Goal: Navigation & Orientation: Find specific page/section

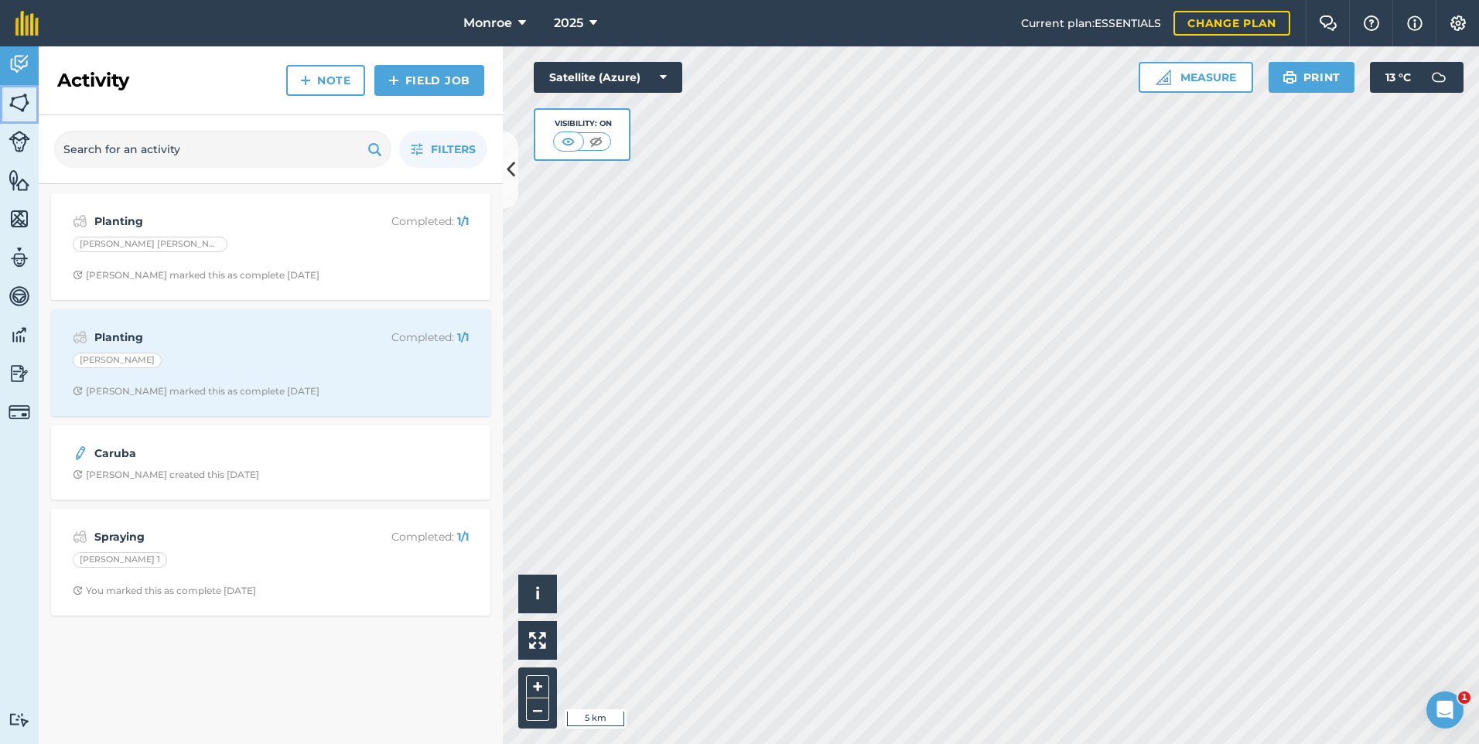
click at [17, 99] on img at bounding box center [20, 102] width 22 height 23
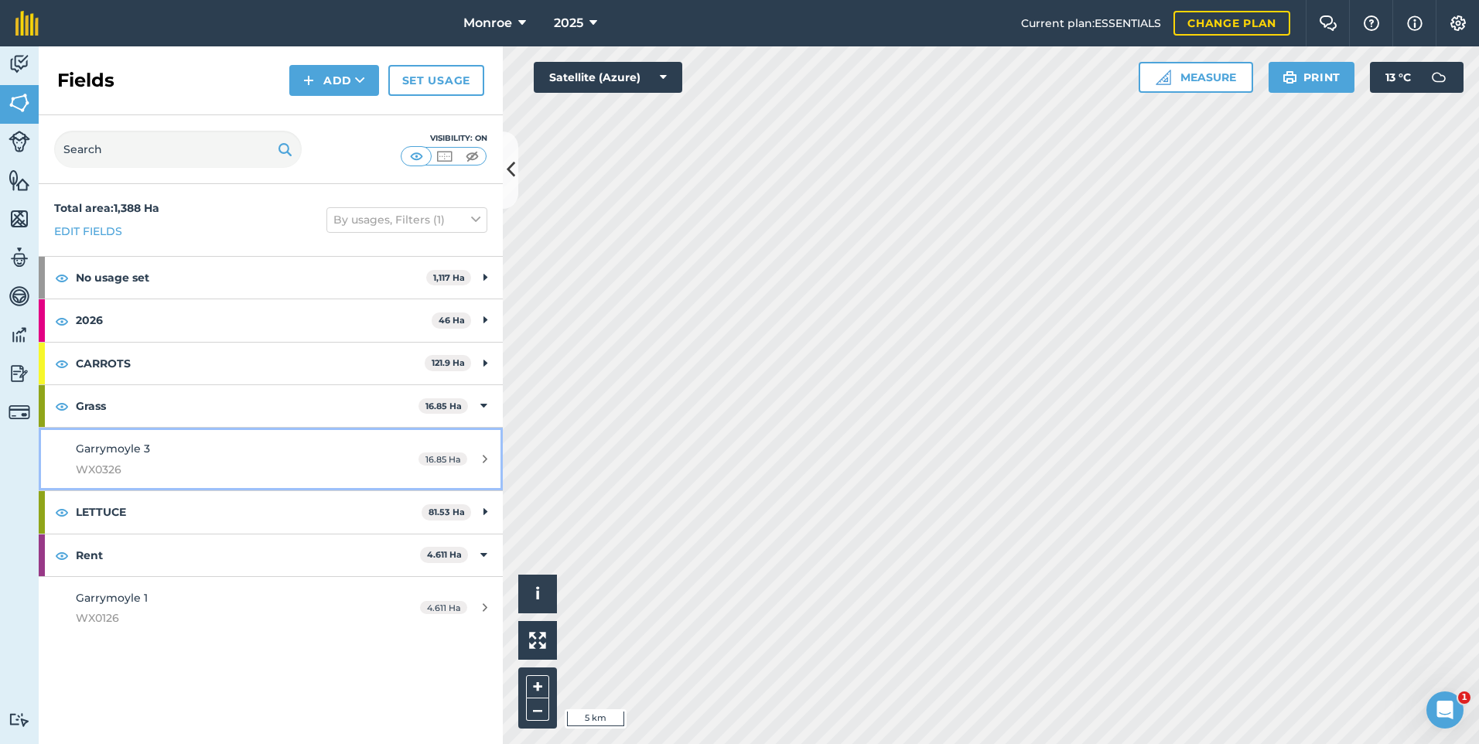
click at [473, 462] on div "16.85 Ha" at bounding box center [453, 459] width 100 height 12
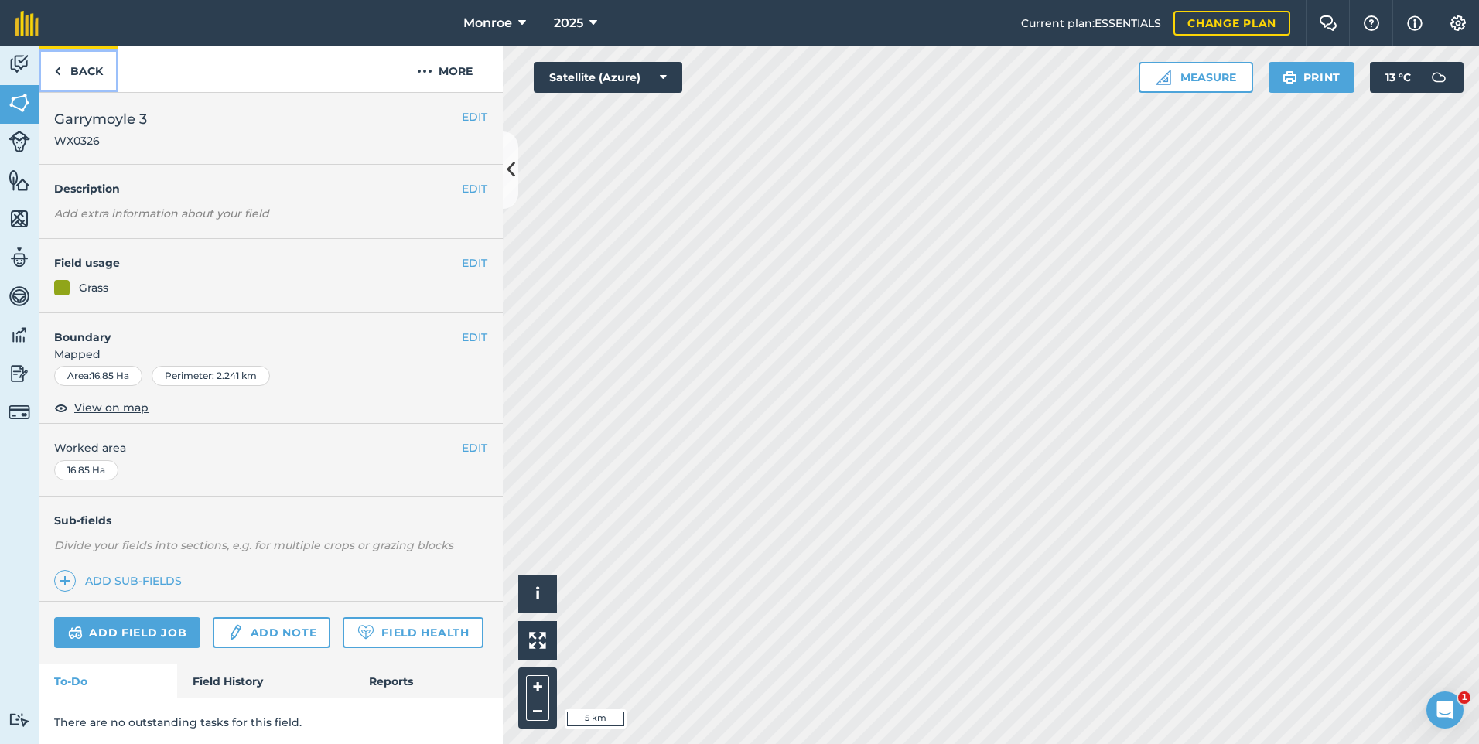
click at [73, 67] on link "Back" at bounding box center [79, 69] width 80 height 46
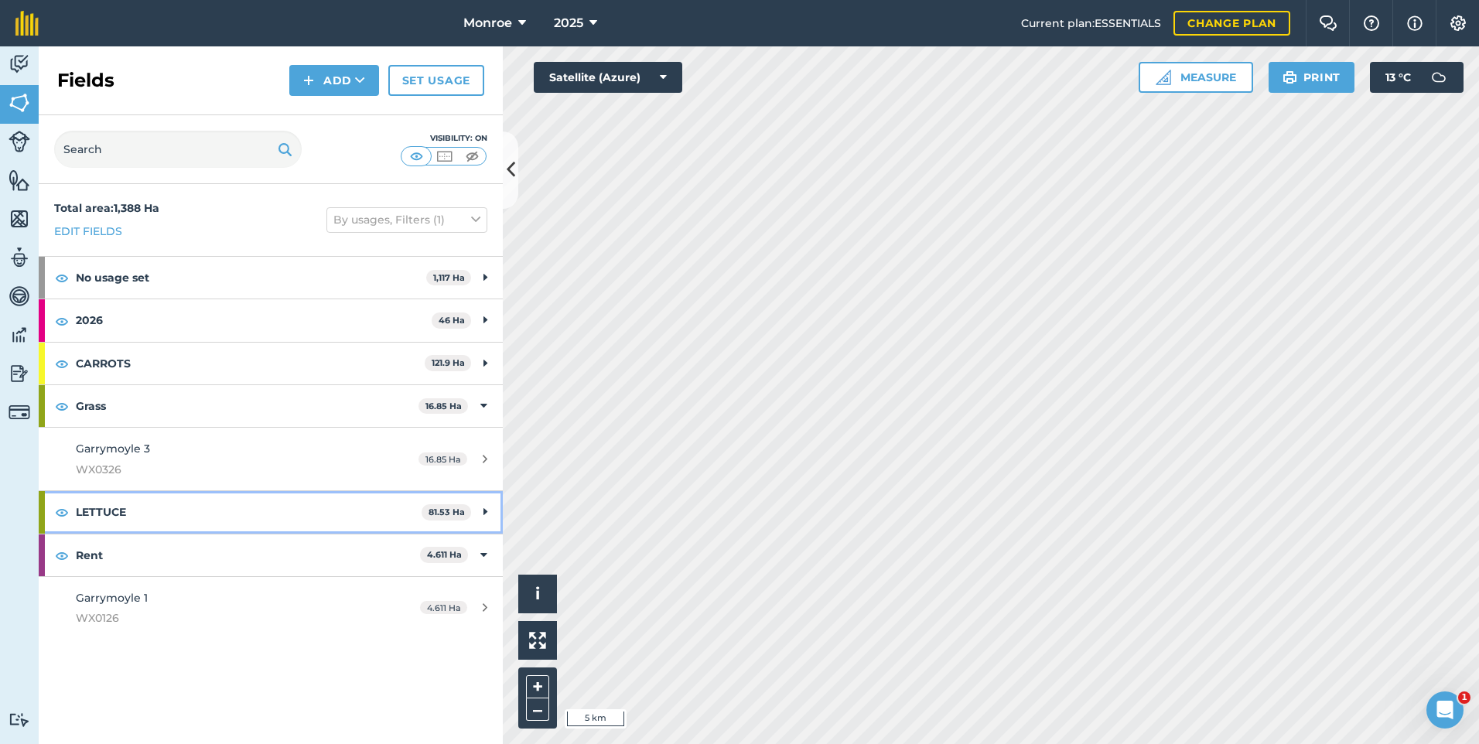
click at [259, 511] on strong "LETTUCE" at bounding box center [249, 512] width 346 height 42
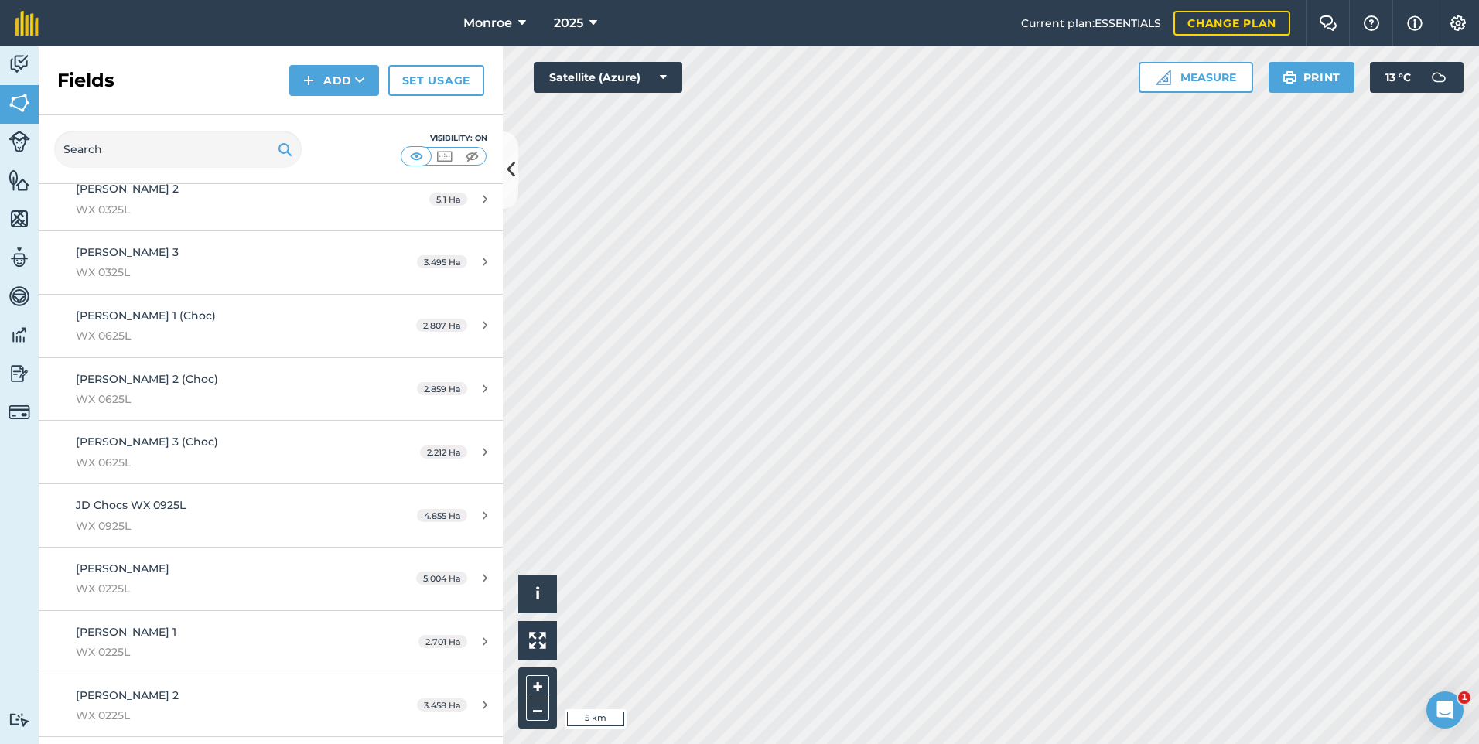
scroll to position [464, 0]
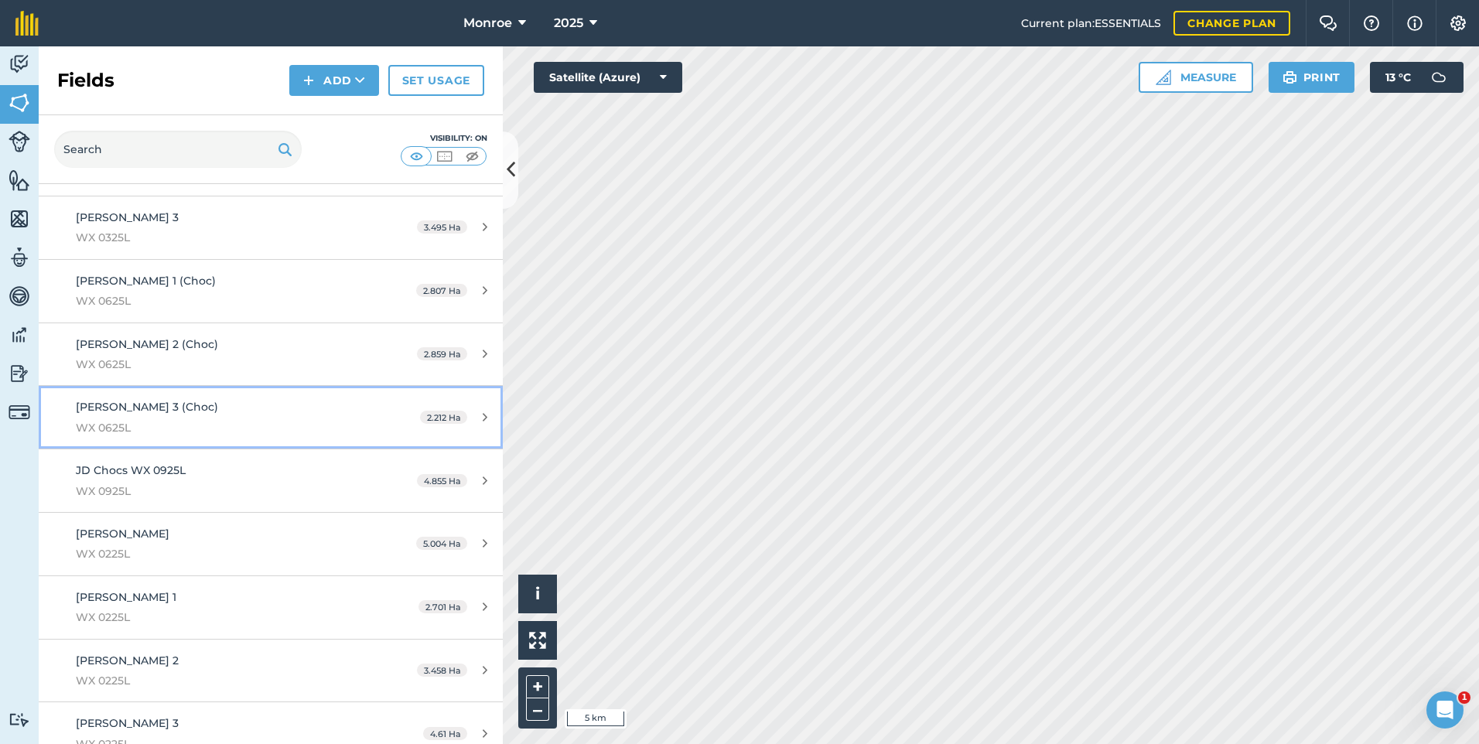
drag, startPoint x: 207, startPoint y: 432, endPoint x: 193, endPoint y: 415, distance: 21.4
click at [193, 415] on div "[PERSON_NAME] 3 (Choc) WX 0625L" at bounding box center [221, 417] width 291 height 38
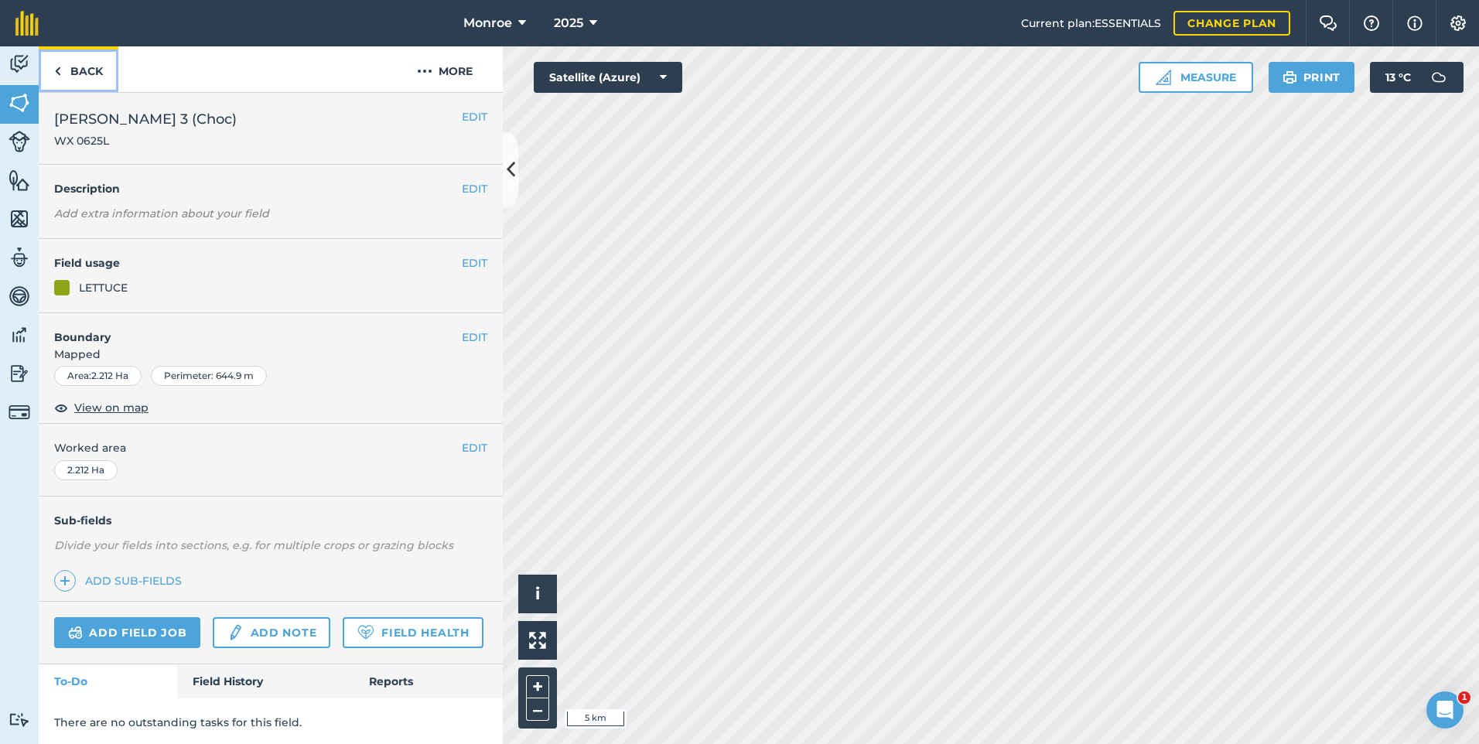
click at [80, 74] on link "Back" at bounding box center [79, 69] width 80 height 46
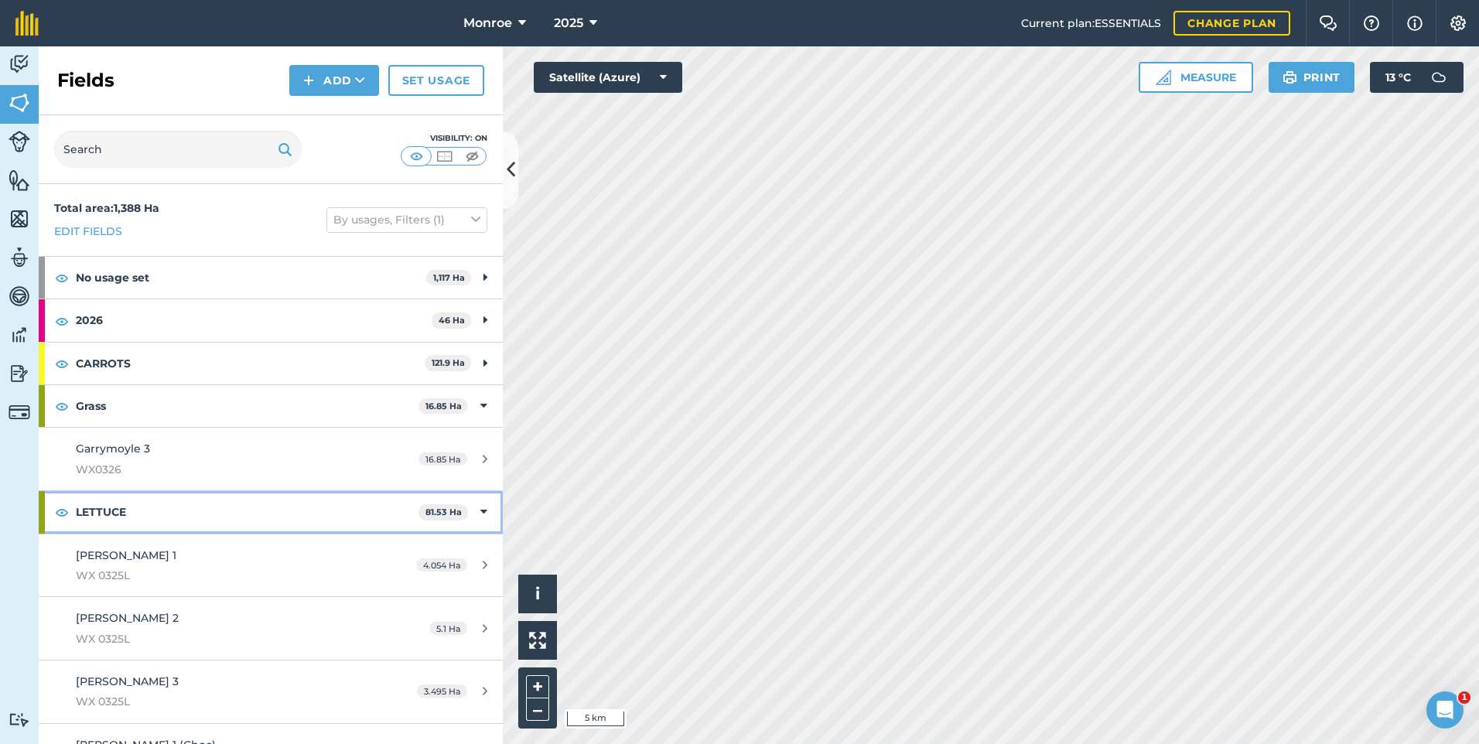
click at [133, 521] on strong "LETTUCE" at bounding box center [247, 512] width 343 height 42
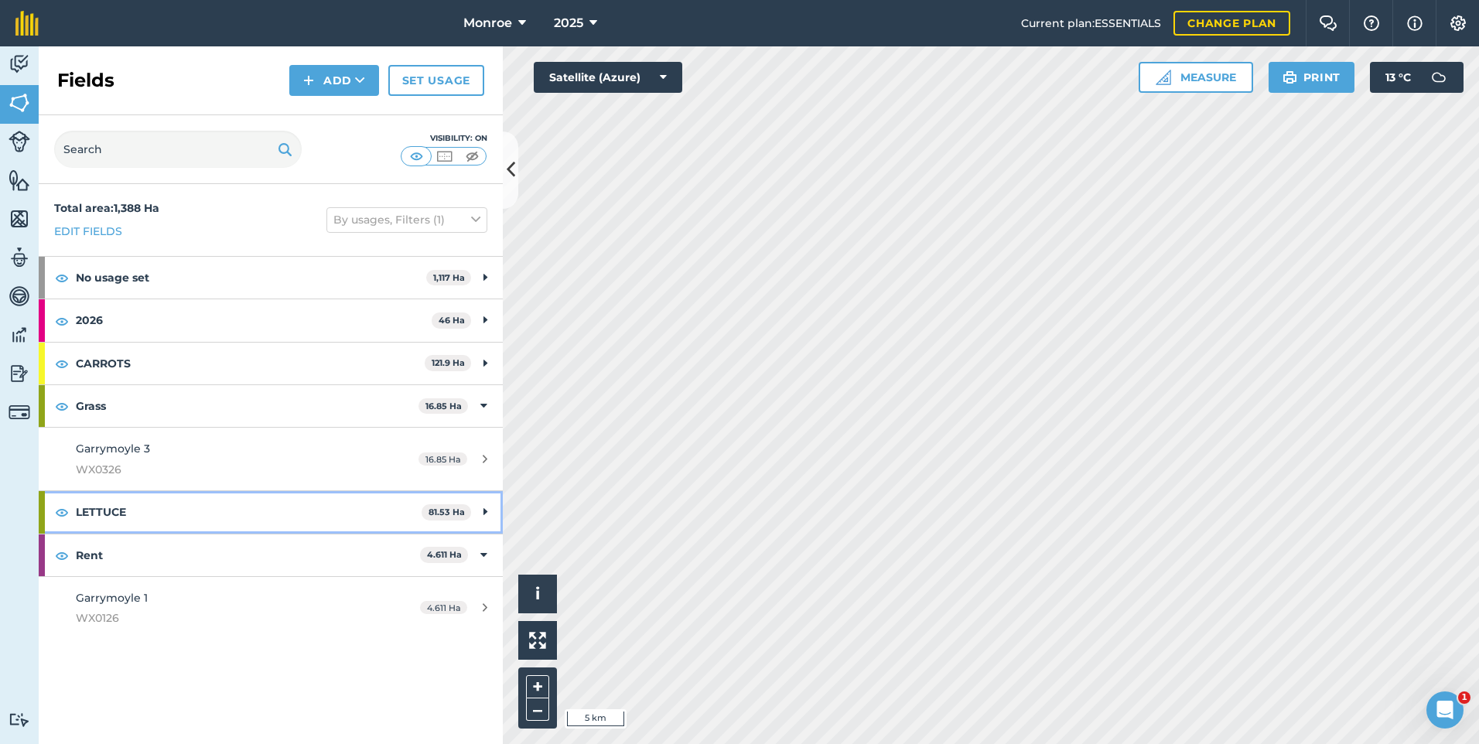
click at [133, 521] on strong "LETTUCE" at bounding box center [249, 512] width 346 height 42
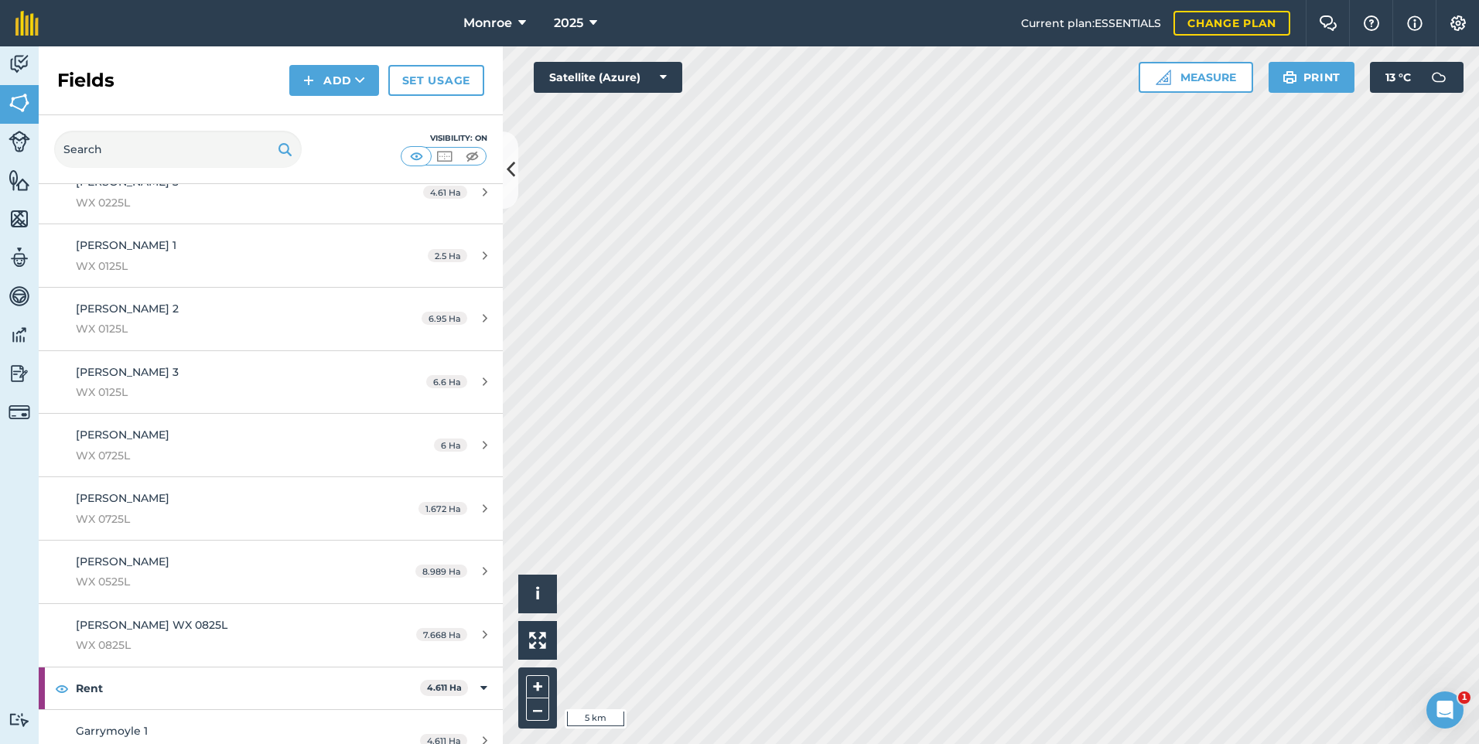
scroll to position [1034, 0]
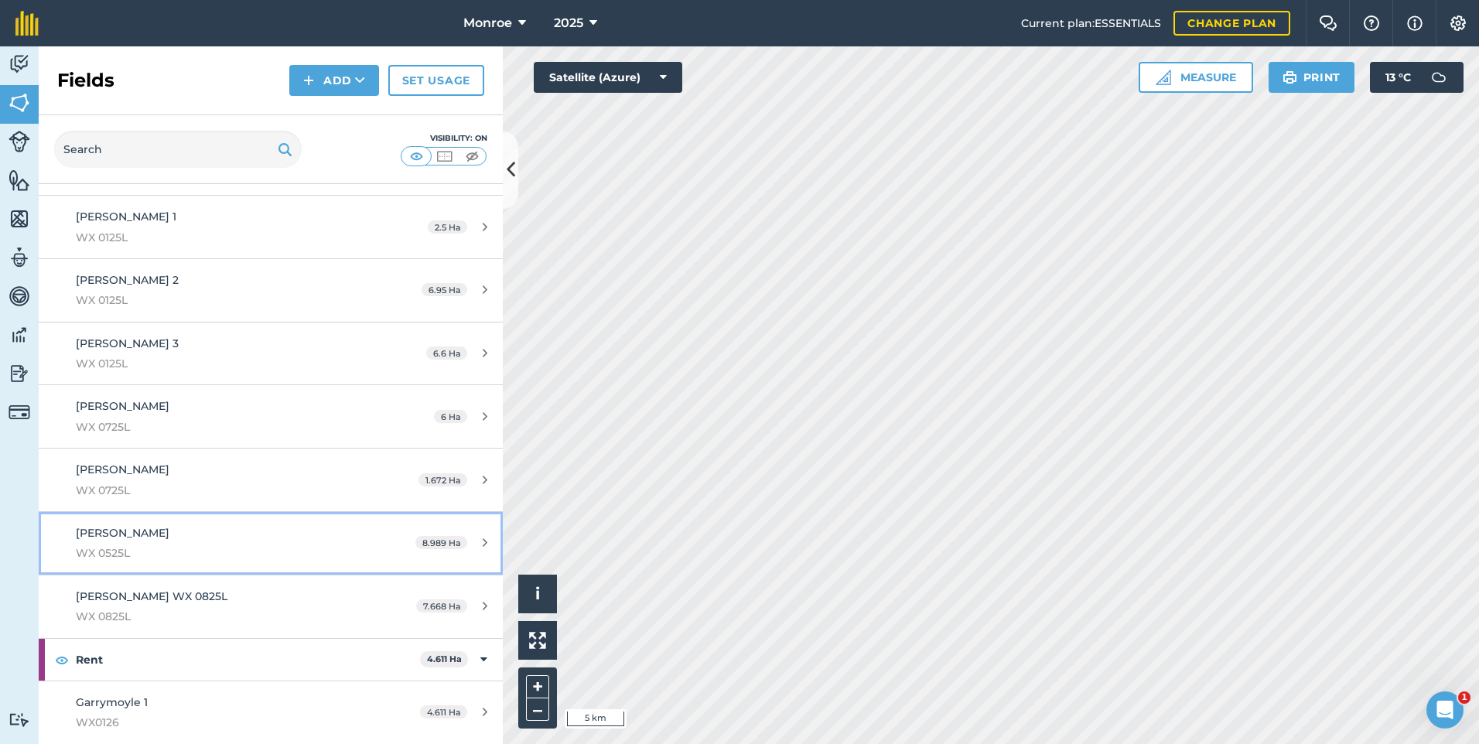
click at [185, 555] on span "WX 0525L" at bounding box center [221, 553] width 291 height 17
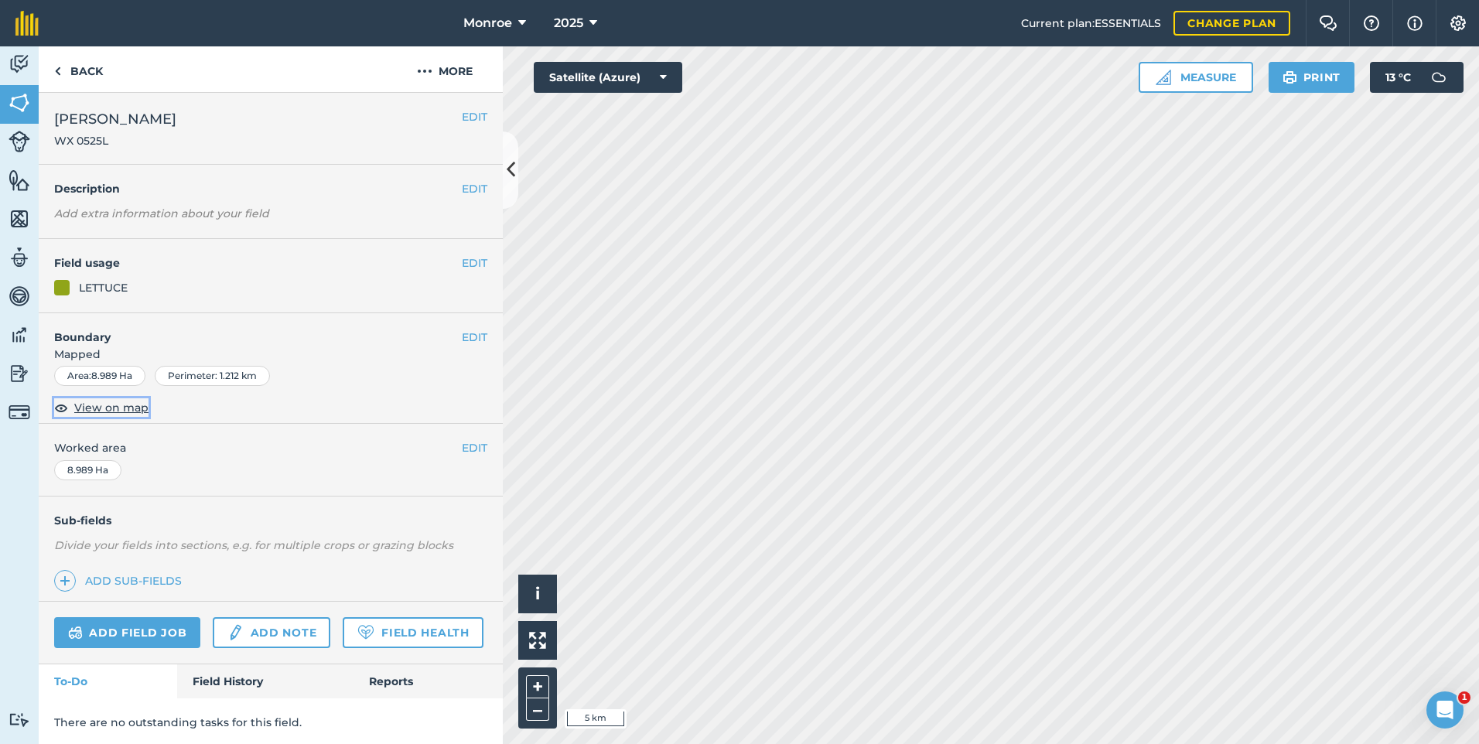
click at [115, 416] on span "View on map" at bounding box center [111, 407] width 74 height 17
click at [87, 57] on link "Back" at bounding box center [79, 69] width 80 height 46
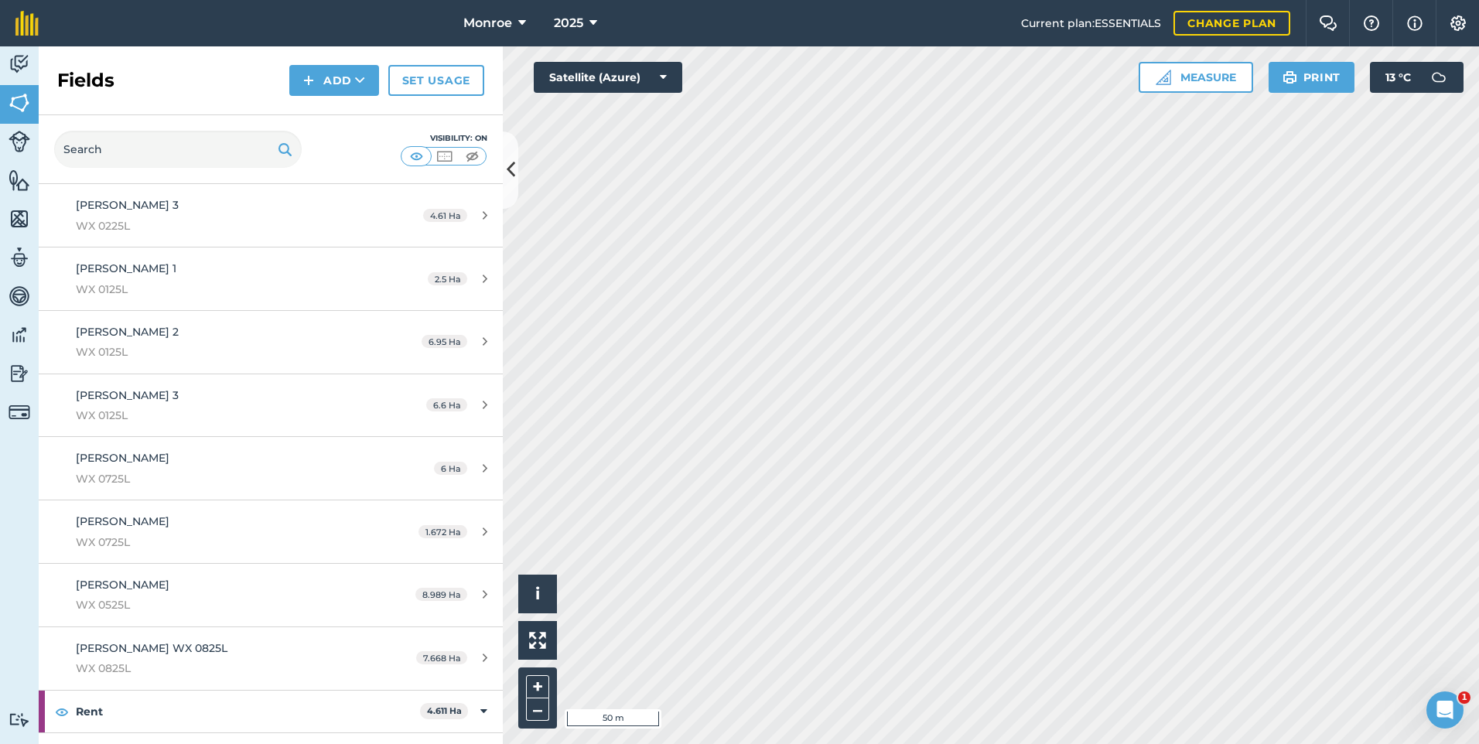
scroll to position [1006, 0]
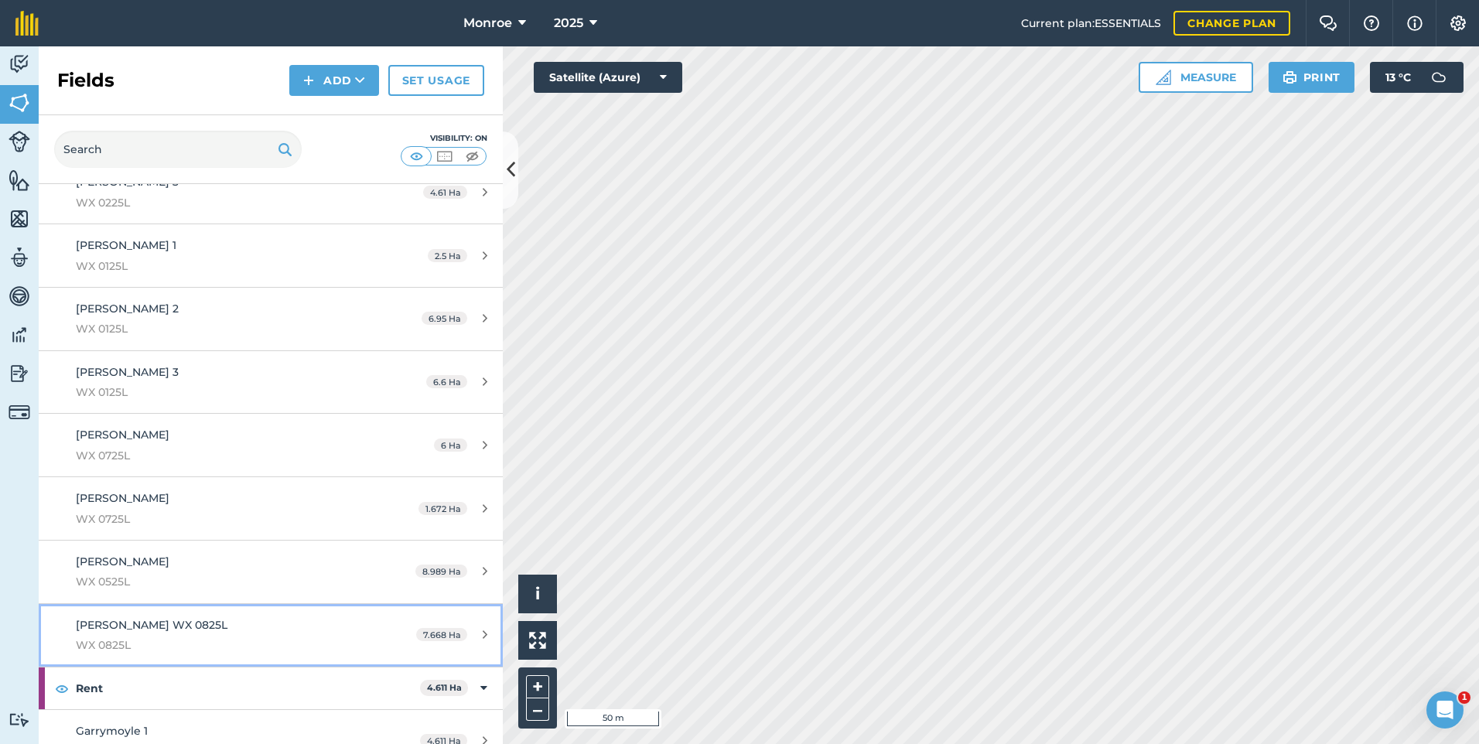
click at [194, 633] on div "[PERSON_NAME] WX 0825L WX 0825L" at bounding box center [221, 636] width 291 height 38
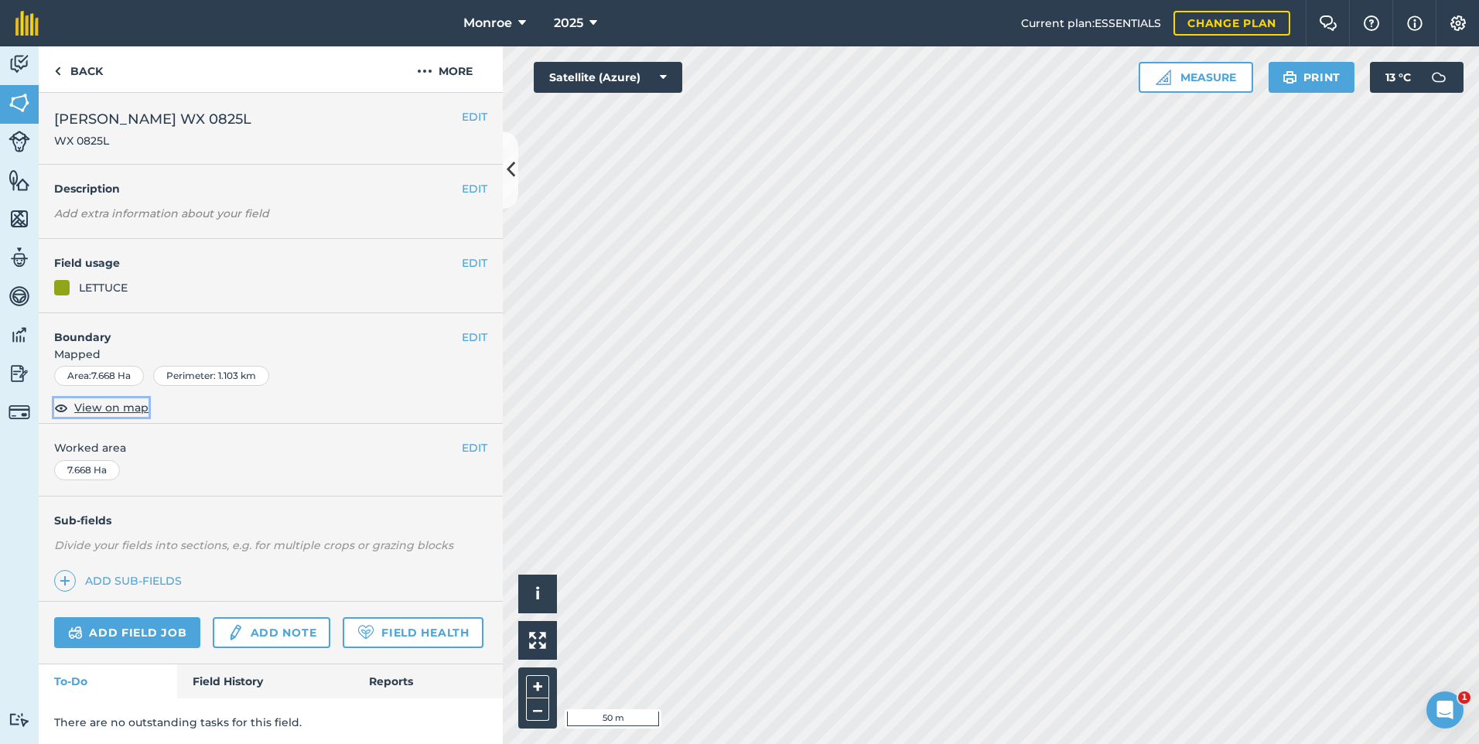
click at [109, 401] on span "View on map" at bounding box center [111, 407] width 74 height 17
click at [103, 77] on link "Back" at bounding box center [79, 69] width 80 height 46
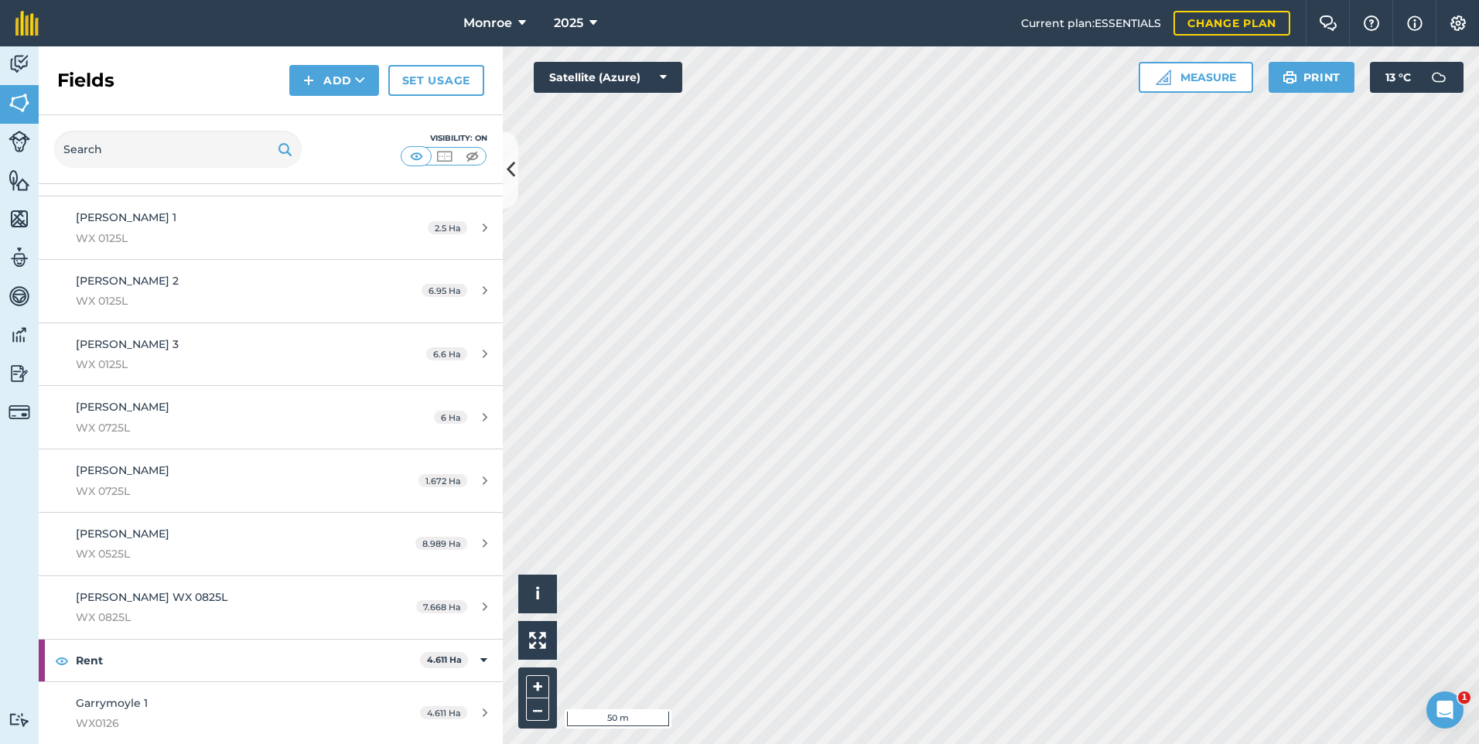
scroll to position [1034, 0]
